Goal: Task Accomplishment & Management: Use online tool/utility

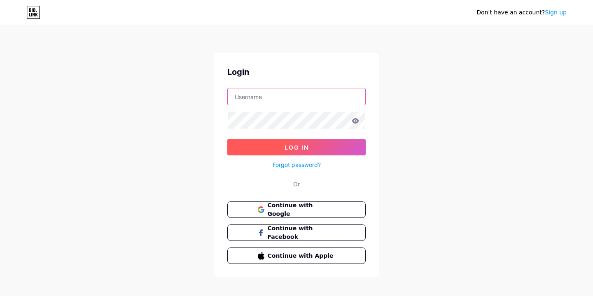
type input "[EMAIL_ADDRESS][DOMAIN_NAME]"
click at [284, 149] on span "Log In" at bounding box center [296, 147] width 24 height 7
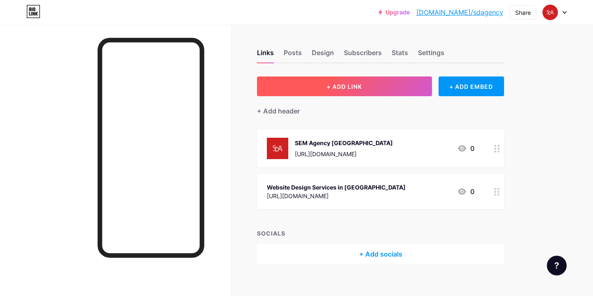
click at [355, 91] on button "+ ADD LINK" at bounding box center [344, 87] width 175 height 20
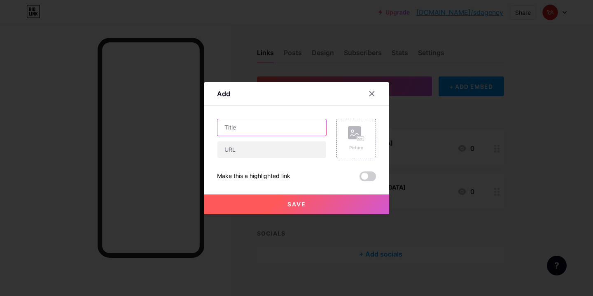
click at [275, 130] on input "text" at bounding box center [271, 127] width 109 height 16
paste input "best ecommerce agency [GEOGRAPHIC_DATA]"
type input "Best Ecommerce Agency [GEOGRAPHIC_DATA]"
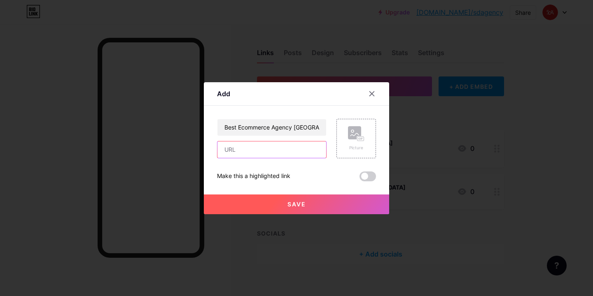
click at [268, 146] on input "text" at bounding box center [271, 150] width 109 height 16
paste input "[URL][DOMAIN_NAME]"
type input "[URL][DOMAIN_NAME]"
click at [360, 142] on div "Picture" at bounding box center [356, 138] width 16 height 25
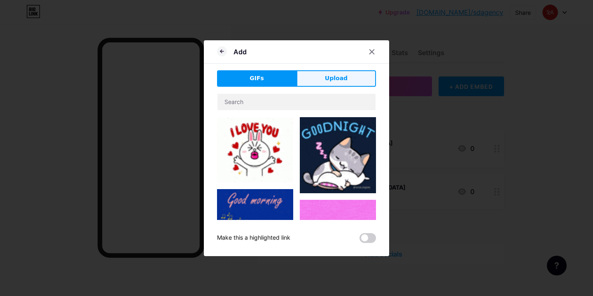
click at [336, 79] on span "Upload" at bounding box center [336, 78] width 23 height 9
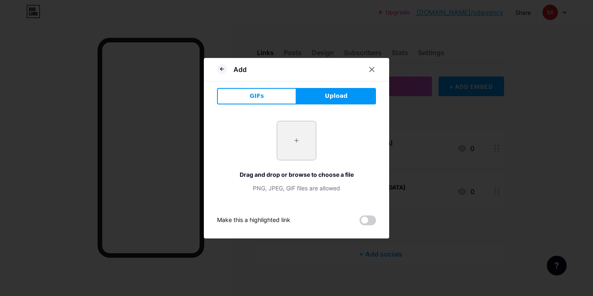
click at [287, 146] on input "file" at bounding box center [296, 140] width 39 height 39
type input "C:\fakepath\sda logo.jpeg"
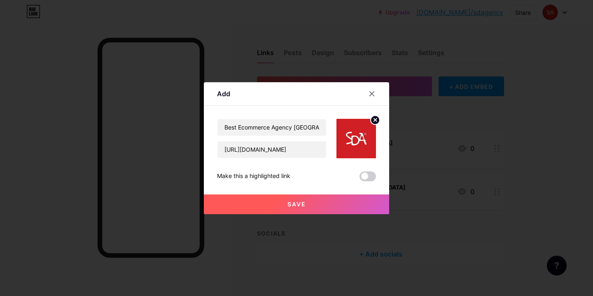
click at [342, 207] on button "Save" at bounding box center [296, 205] width 185 height 20
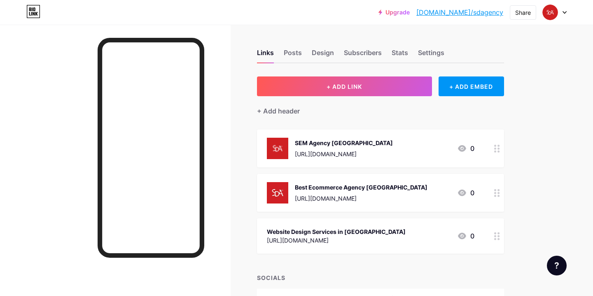
click at [496, 12] on link "[DOMAIN_NAME]/sdagency" at bounding box center [459, 12] width 87 height 10
